Goal: Transaction & Acquisition: Purchase product/service

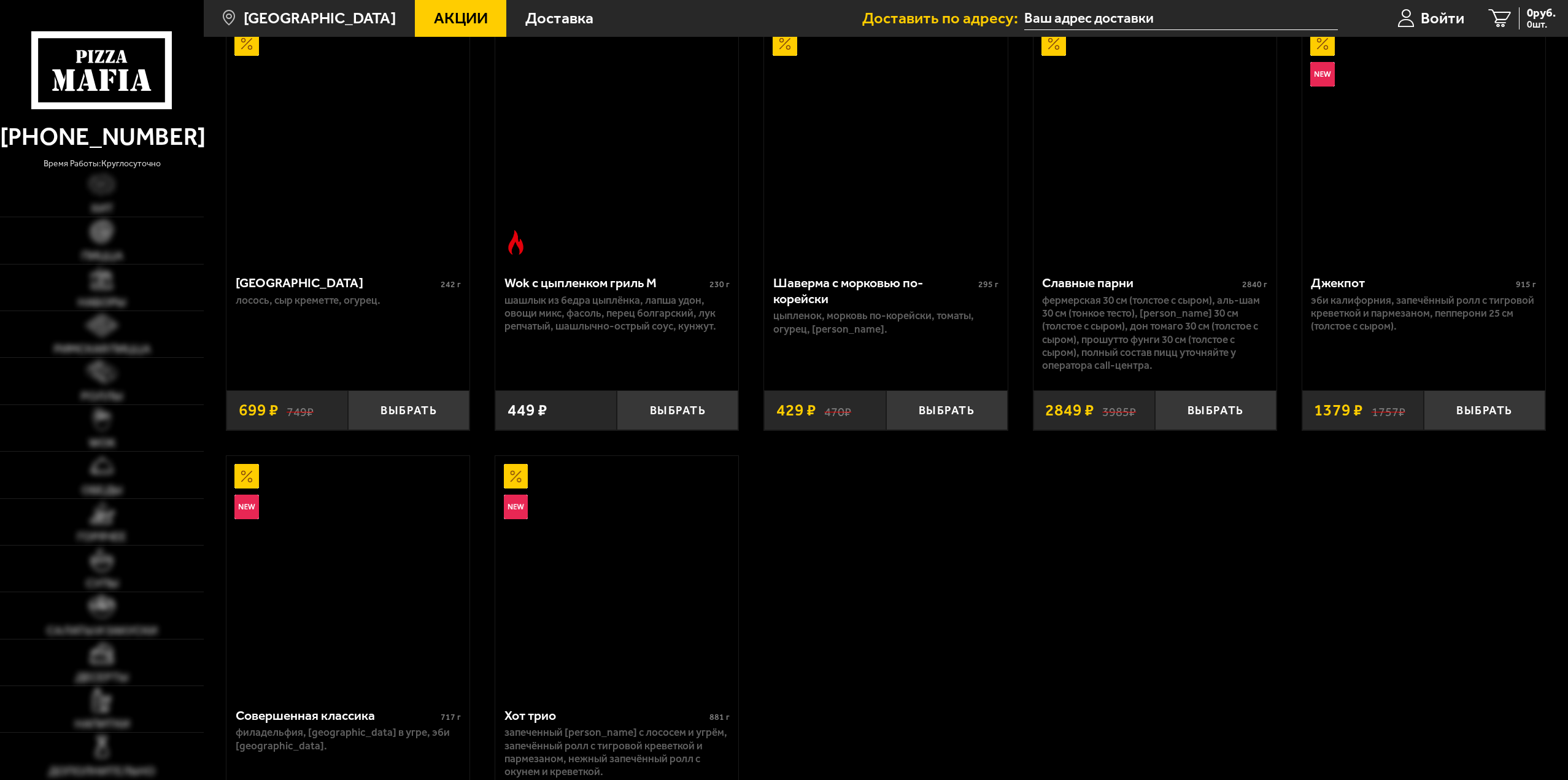
scroll to position [921, 0]
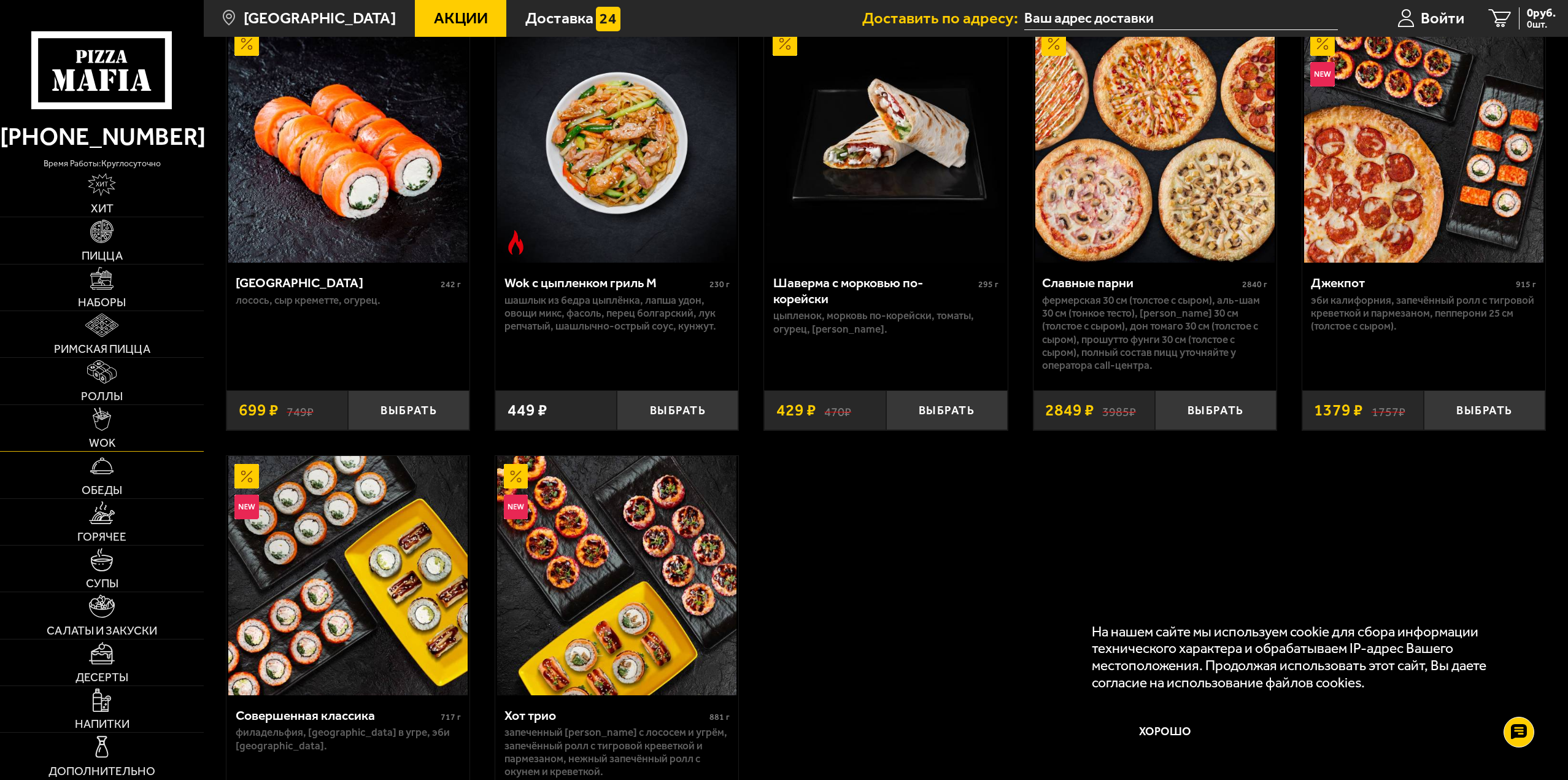
click at [104, 443] on span "WOK" at bounding box center [102, 443] width 26 height 12
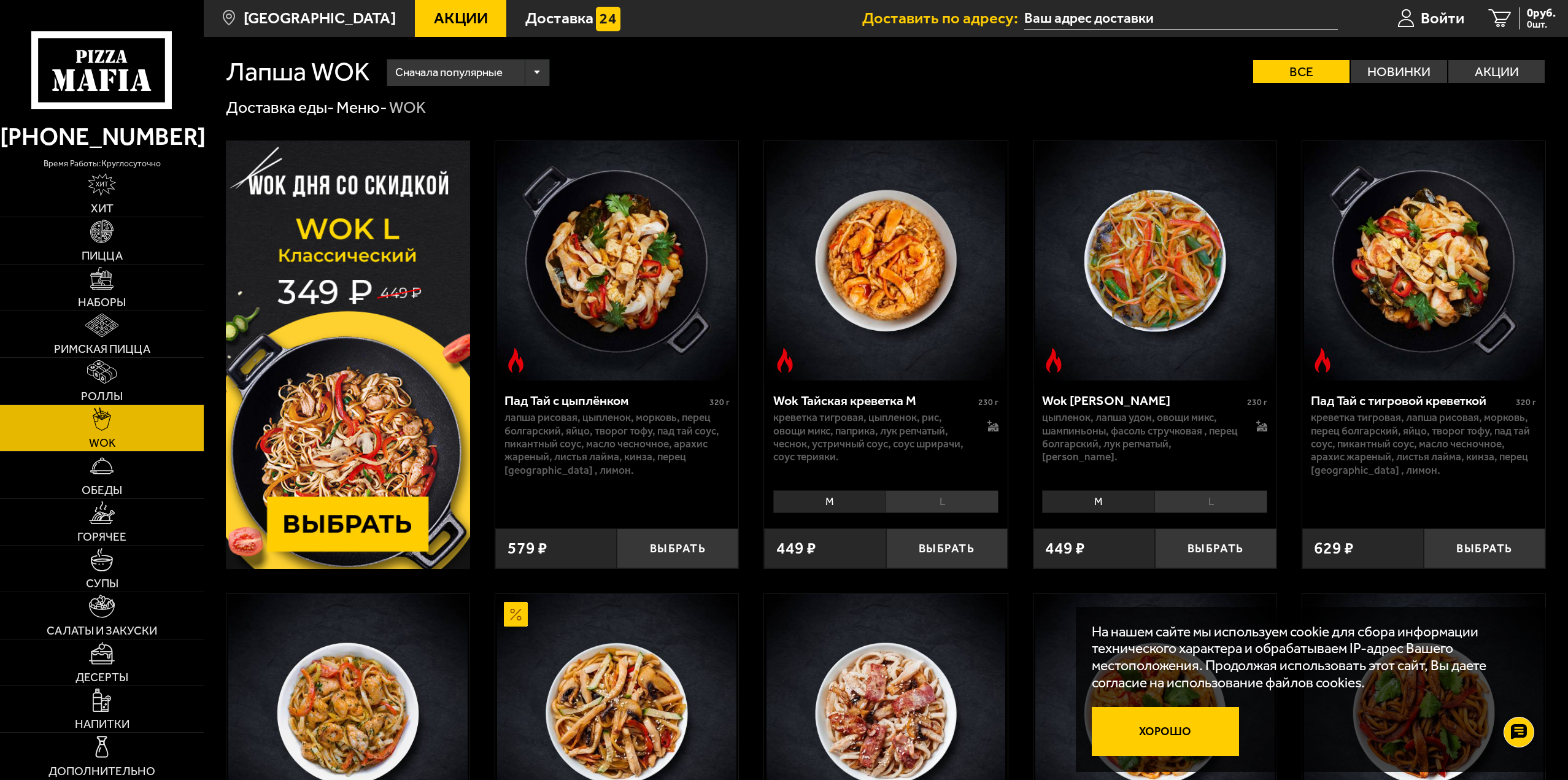
click at [1125, 729] on button "Хорошо" at bounding box center [1165, 731] width 148 height 49
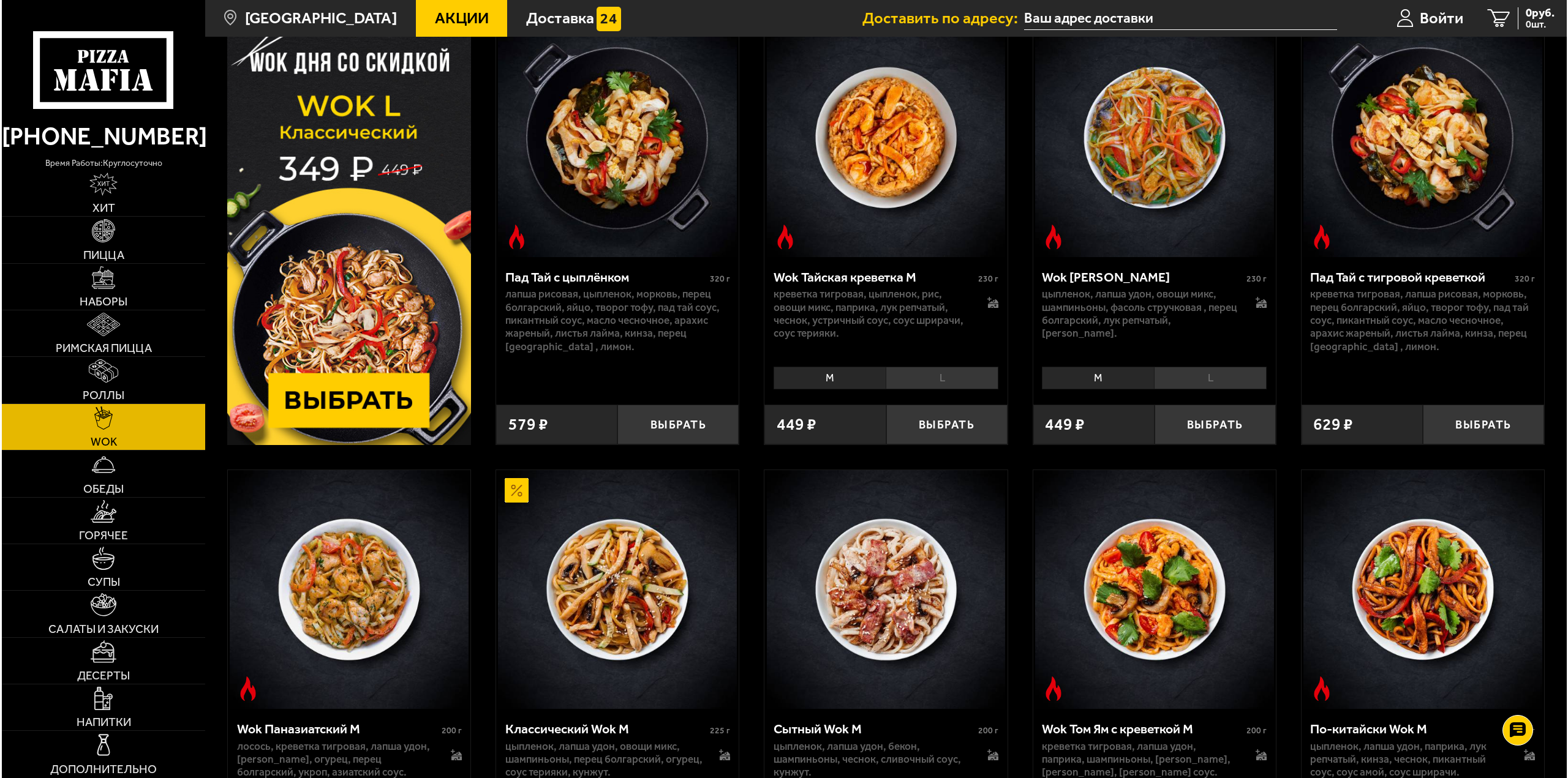
scroll to position [62, 0]
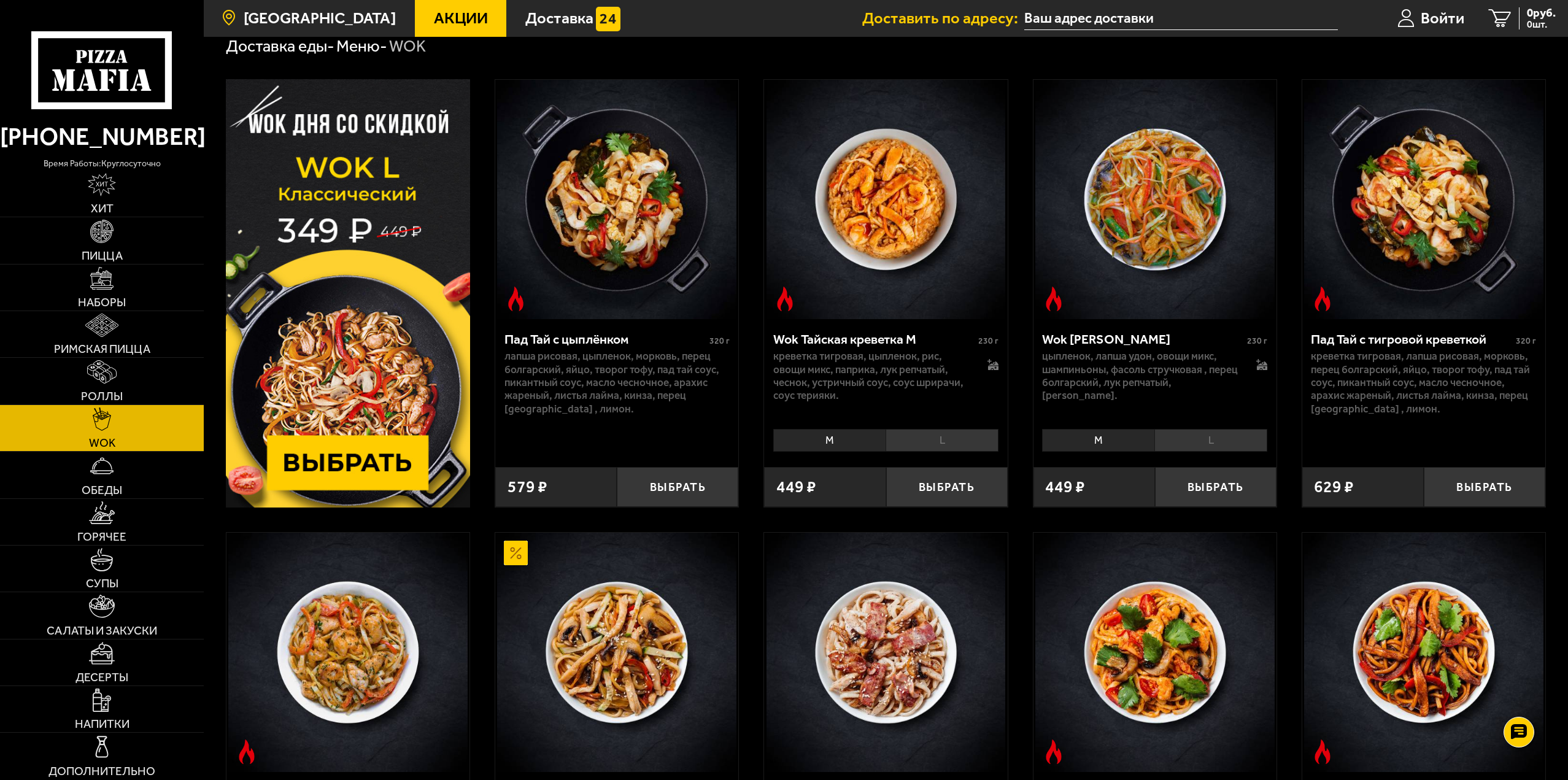
click at [228, 19] on icon at bounding box center [229, 18] width 12 height 16
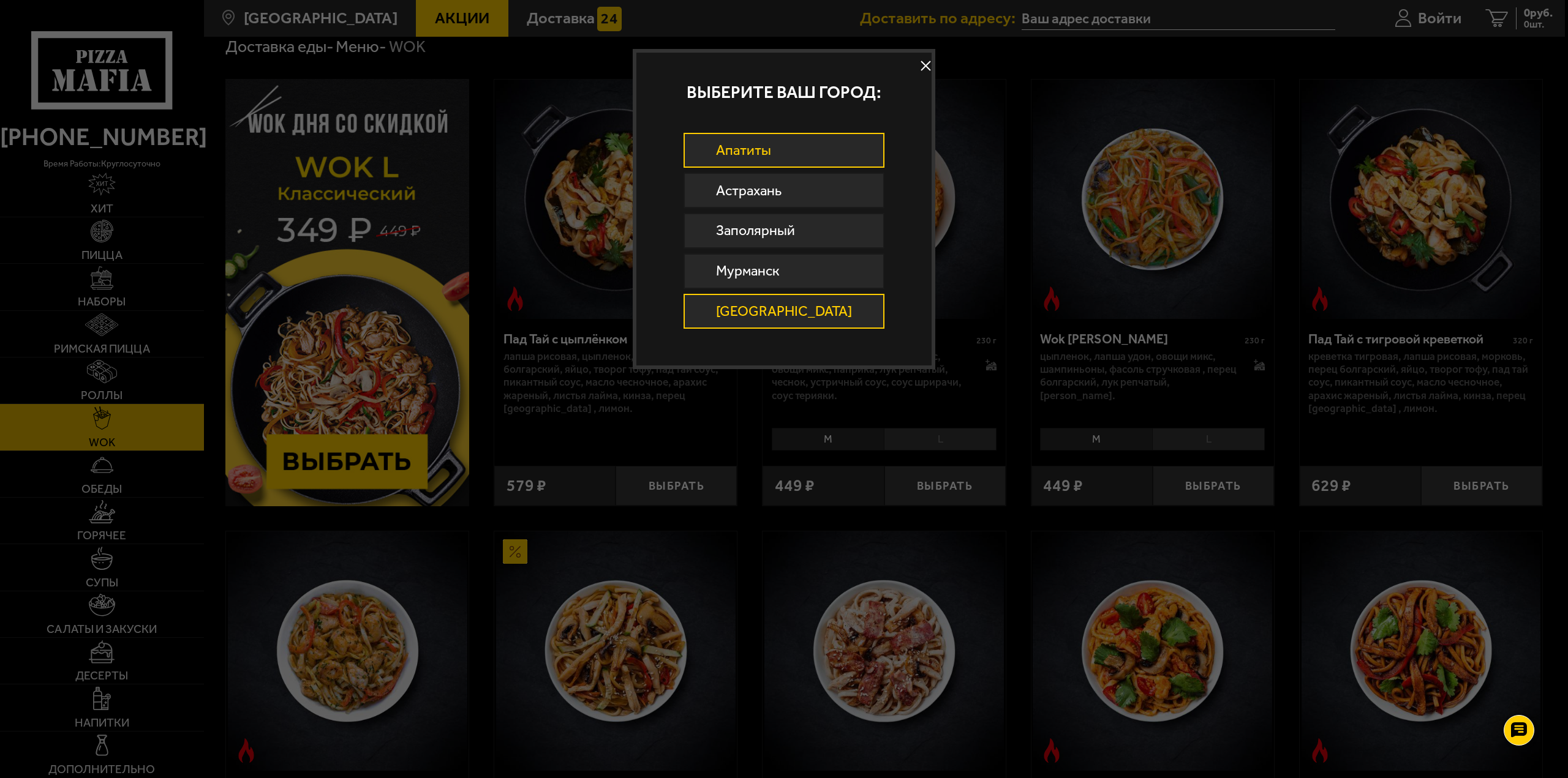
click at [726, 148] on link "Апатиты" at bounding box center [783, 150] width 201 height 35
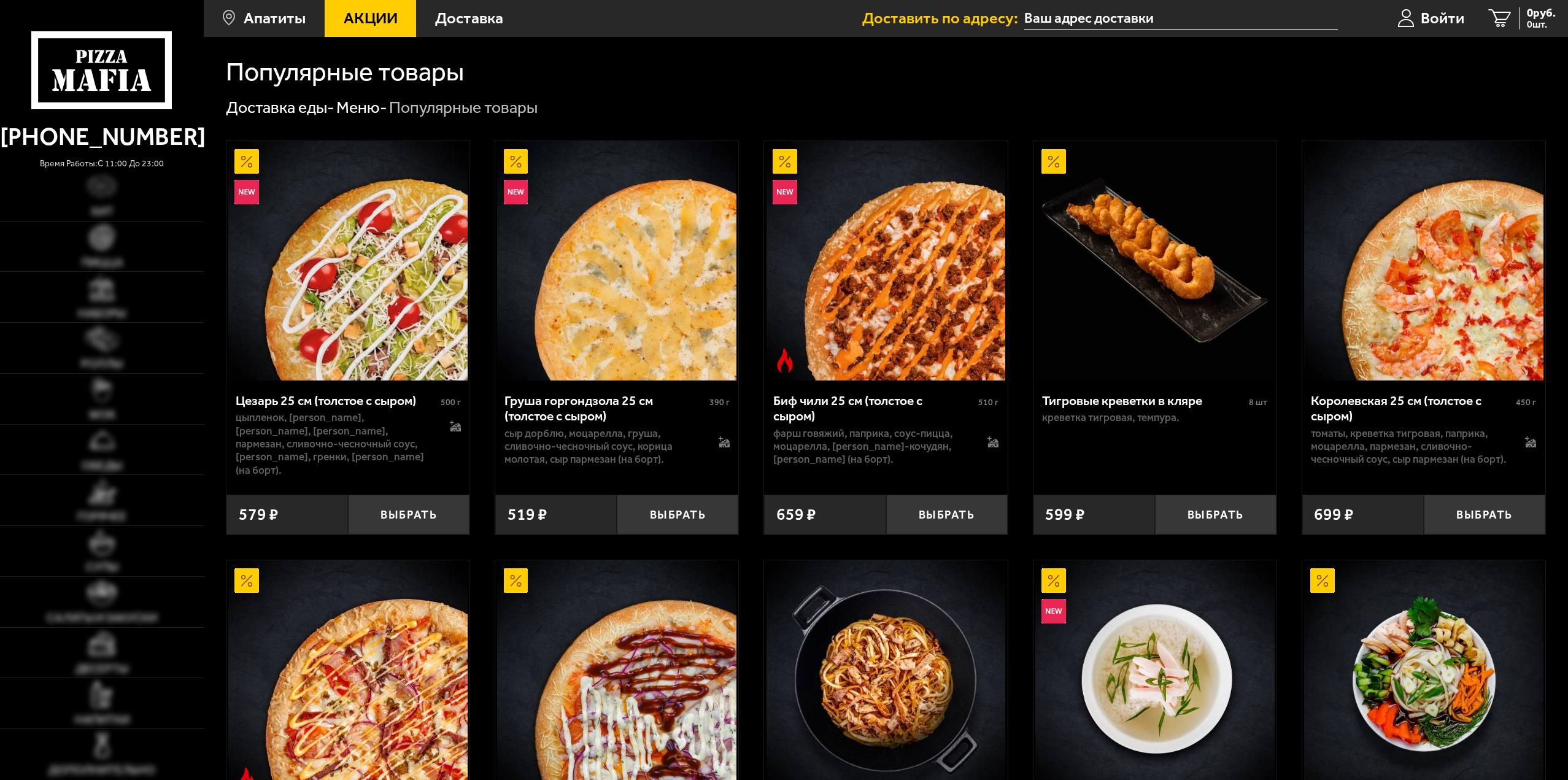
click at [518, 186] on img at bounding box center [515, 192] width 24 height 24
